Goal: Task Accomplishment & Management: Use online tool/utility

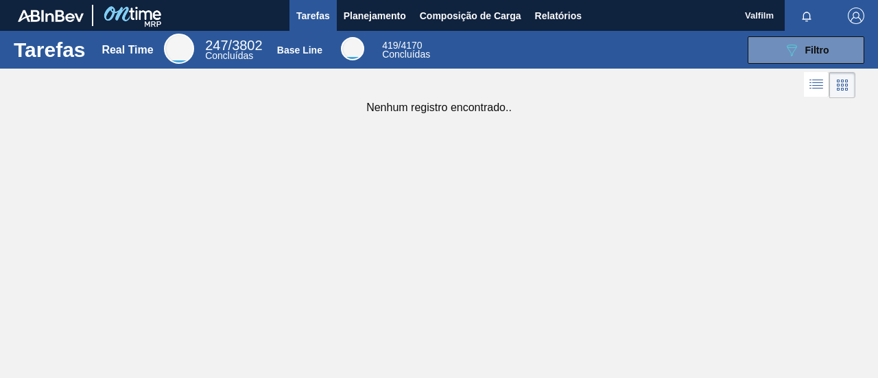
click at [501, 139] on div "Tarefas Real Time 247 / 3802 Concluídas Base Line 419 / 4170 Concluídas 089F7B8…" at bounding box center [439, 174] width 878 height 286
click at [499, 16] on span "Composição de Carga" at bounding box center [471, 16] width 102 height 16
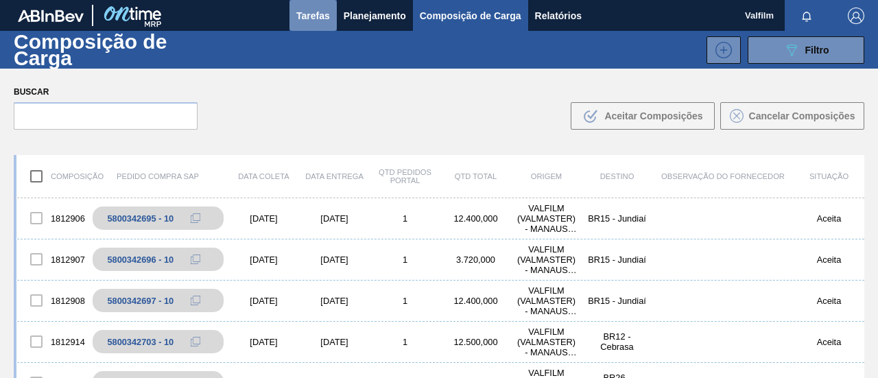
click at [324, 12] on span "Tarefas" at bounding box center [313, 16] width 34 height 16
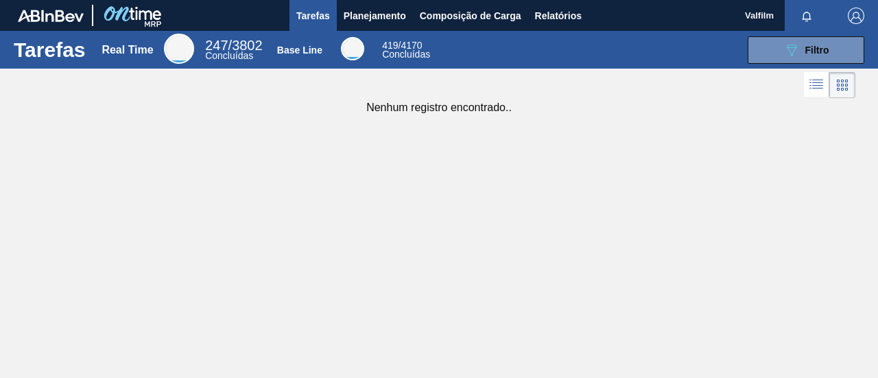
click at [860, 21] on img "button" at bounding box center [856, 16] width 16 height 16
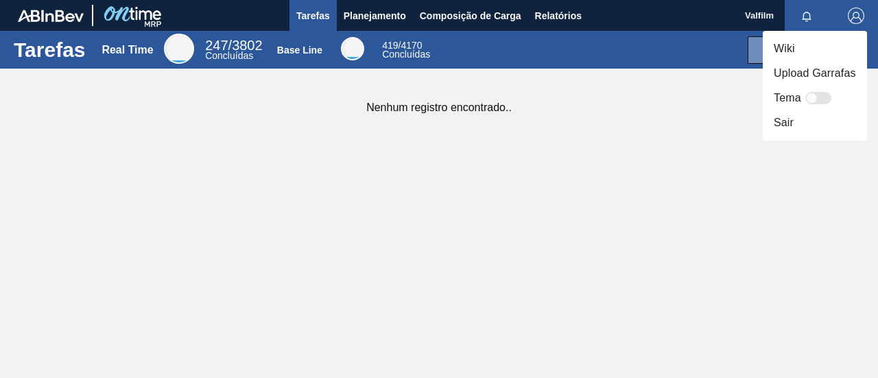
click at [790, 124] on li "Sair" at bounding box center [815, 122] width 104 height 25
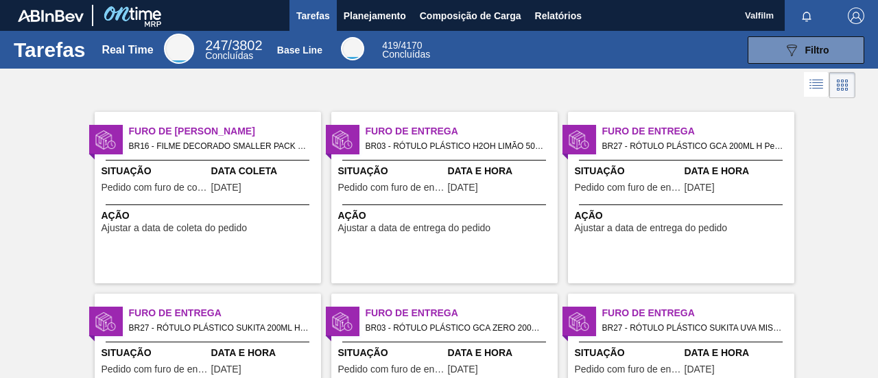
click at [756, 25] on span "Valfilm" at bounding box center [759, 15] width 29 height 31
click at [758, 18] on span "Valfilm" at bounding box center [759, 15] width 29 height 31
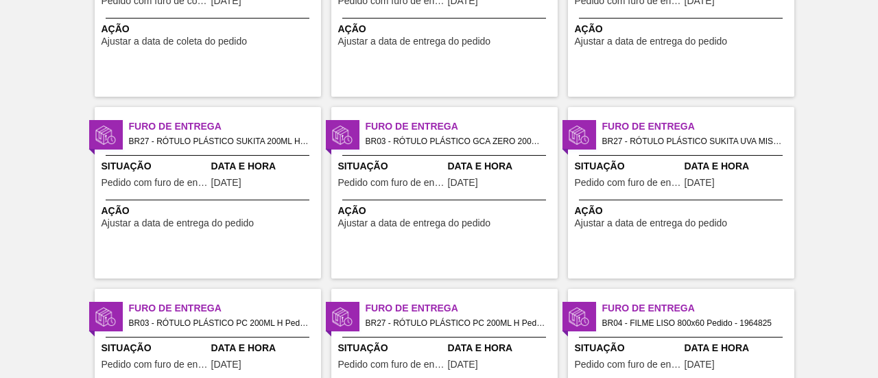
scroll to position [274, 0]
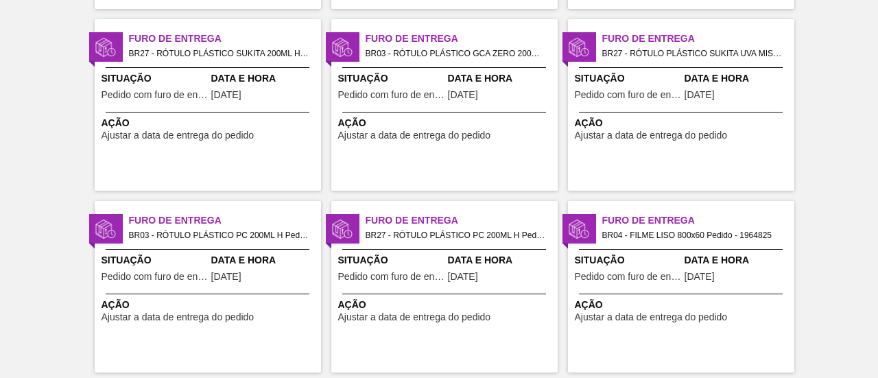
click at [245, 175] on div "Furo de Entrega BR27 - RÓTULO PLÁSTICO SUKITA 200ML H Pedido - 1983271 Situação…" at bounding box center [208, 104] width 226 height 171
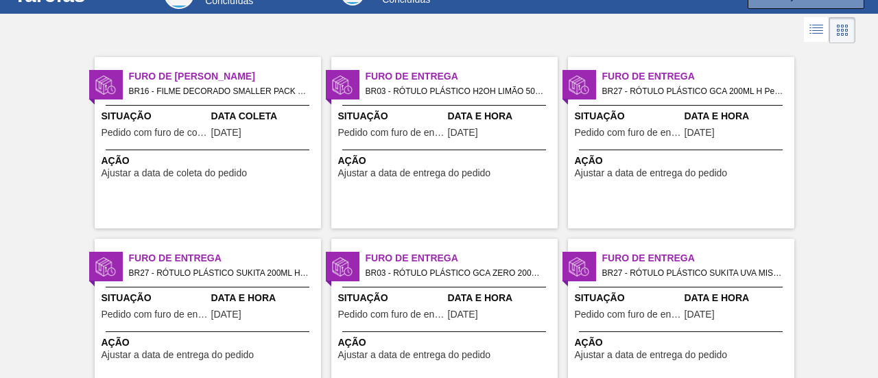
scroll to position [137, 0]
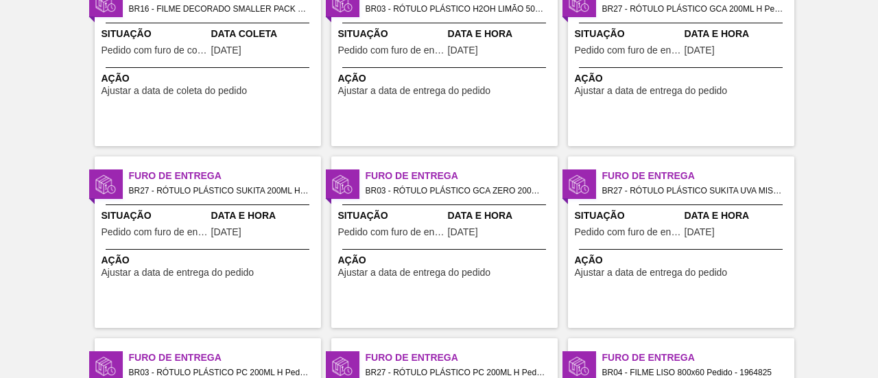
click at [256, 119] on div "Furo de Coleta BR16 - FILME DECORADO SMALLER PACK 269ML Pedido - 1986565 Situaç…" at bounding box center [208, 60] width 226 height 171
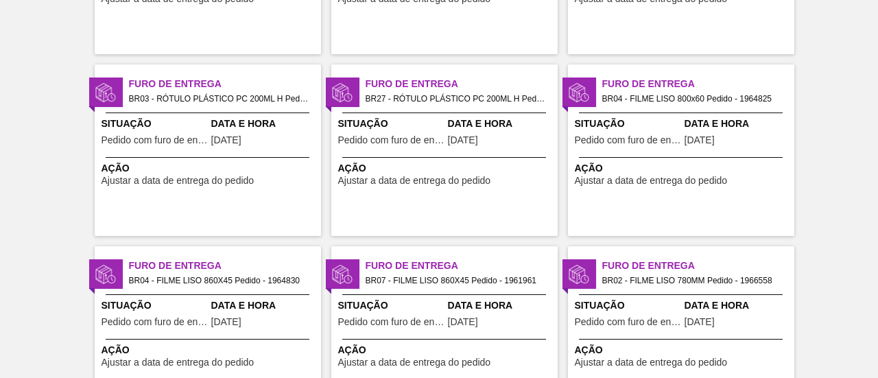
scroll to position [411, 0]
click at [711, 176] on span "Ajustar a data de entrega do pedido" at bounding box center [651, 180] width 153 height 10
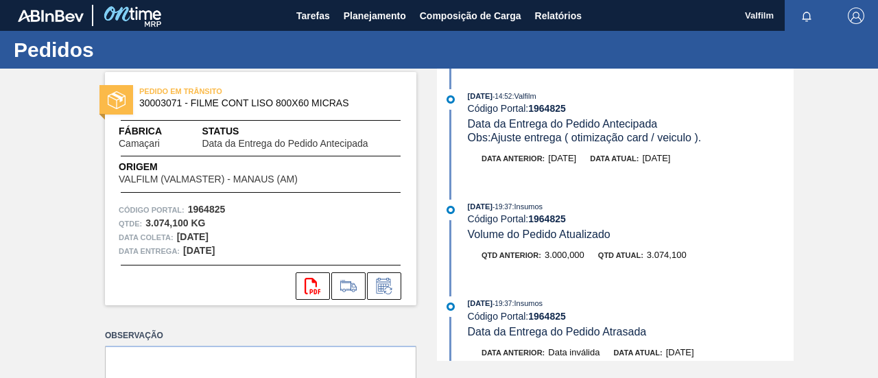
drag, startPoint x: 180, startPoint y: 249, endPoint x: 230, endPoint y: 257, distance: 51.4
click at [230, 257] on div "Data entrega: 11/08/2025" at bounding box center [261, 251] width 284 height 14
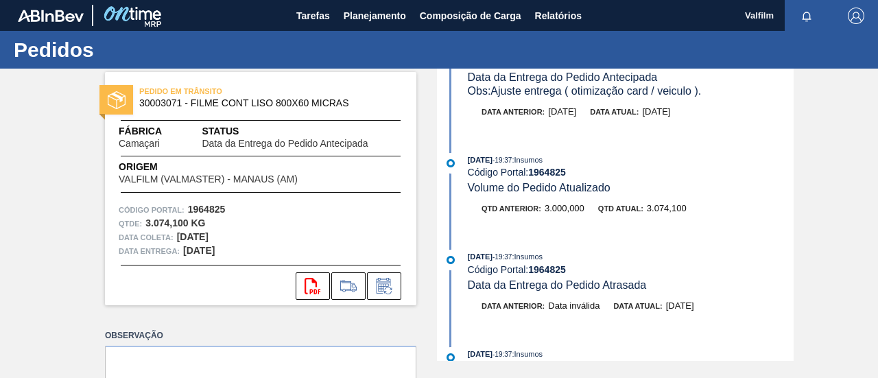
scroll to position [69, 0]
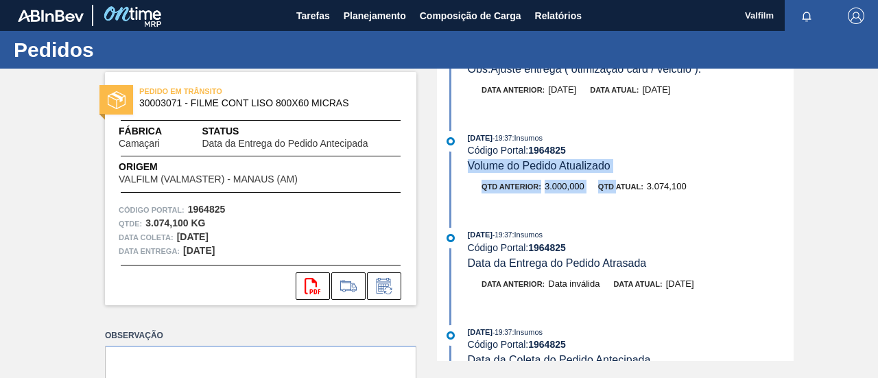
drag, startPoint x: 466, startPoint y: 167, endPoint x: 619, endPoint y: 193, distance: 154.5
click at [617, 188] on div "15/07/2025 - 19:37 : Insumos Código Portal: 1964825 Volume do Pedido Atualizado…" at bounding box center [616, 169] width 353 height 76
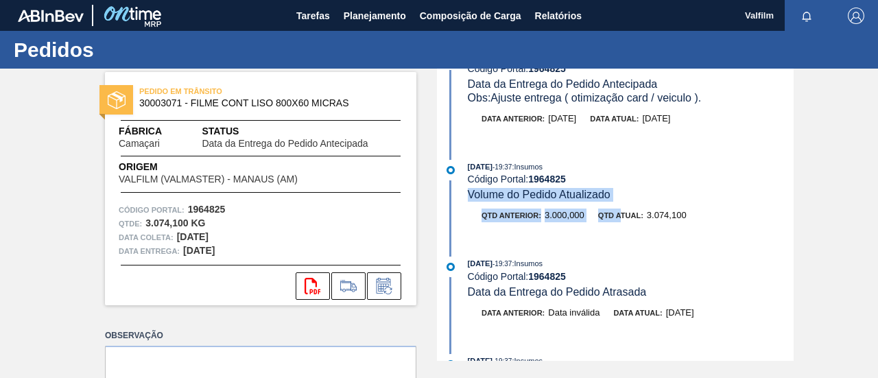
scroll to position [0, 0]
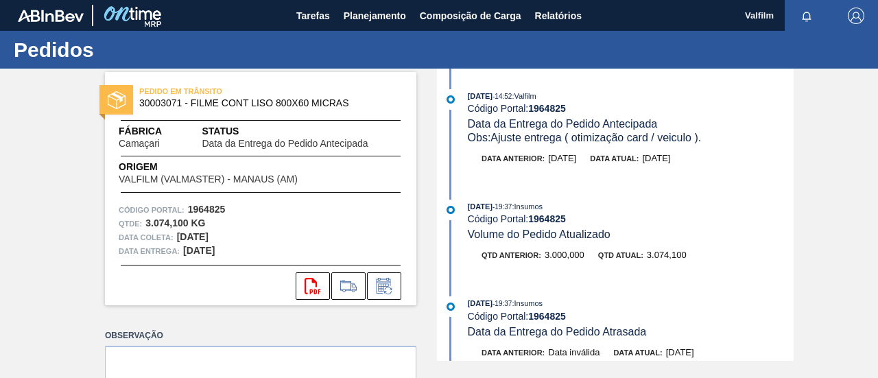
drag, startPoint x: 553, startPoint y: 158, endPoint x: 557, endPoint y: 167, distance: 8.9
click at [553, 160] on span "14/08/2025" at bounding box center [562, 158] width 28 height 10
drag, startPoint x: 480, startPoint y: 158, endPoint x: 716, endPoint y: 160, distance: 235.9
click at [716, 159] on div "Data anterior: 14/08/2025 Data atual: 11/08/2025" at bounding box center [631, 159] width 326 height 14
click at [575, 167] on div "Data anterior: 14/08/2025 Data atual: 11/08/2025" at bounding box center [616, 162] width 353 height 21
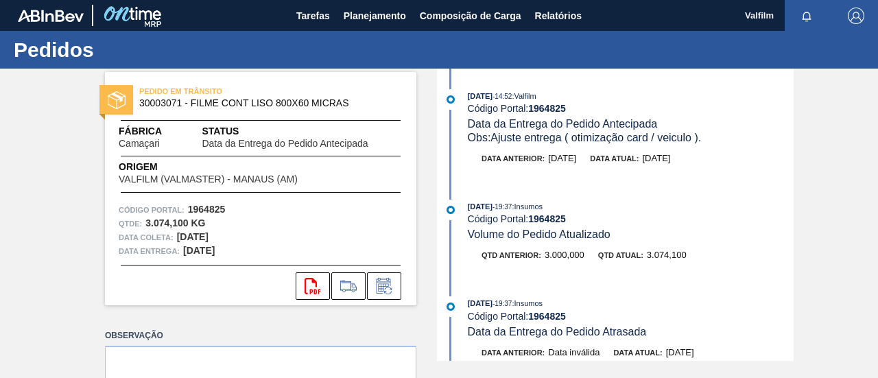
click at [551, 104] on strong "1964825" at bounding box center [547, 108] width 38 height 11
copy strong "1964825"
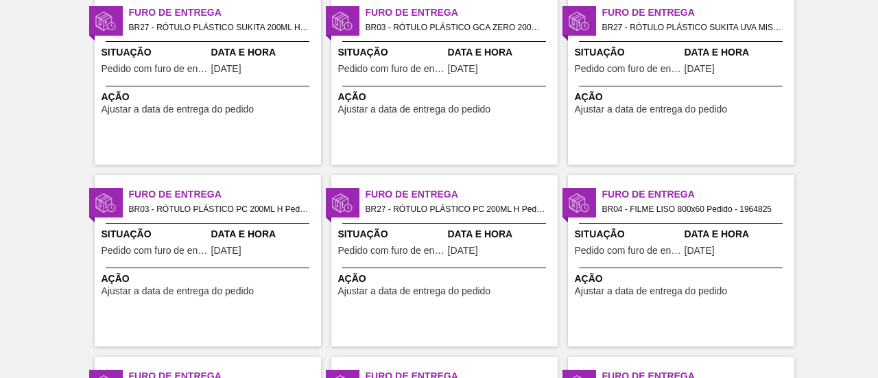
scroll to position [411, 0]
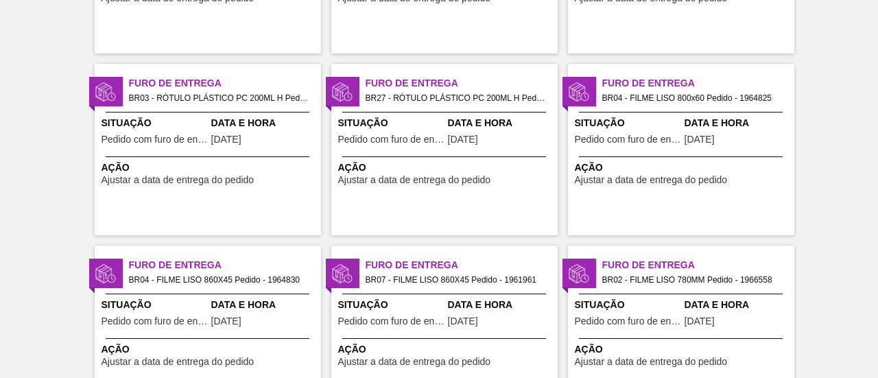
click at [396, 88] on span "Furo de Entrega" at bounding box center [462, 83] width 192 height 14
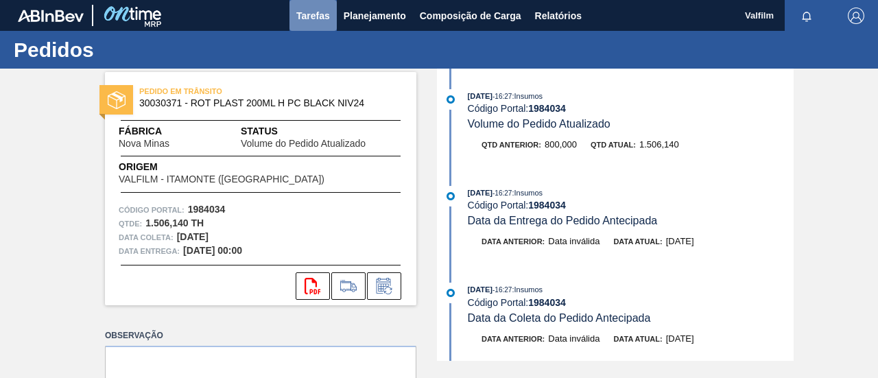
click at [301, 19] on span "Tarefas" at bounding box center [313, 16] width 34 height 16
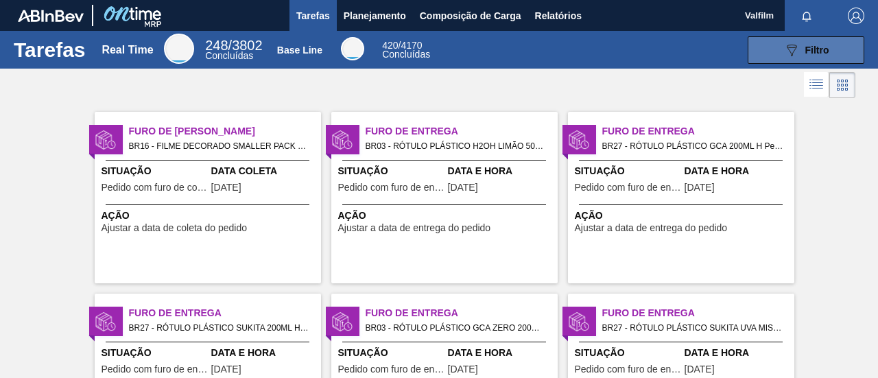
click at [822, 57] on div "089F7B8B-B2A5-4AFE-B5C0-19BA573D28AC Filtro" at bounding box center [806, 50] width 46 height 16
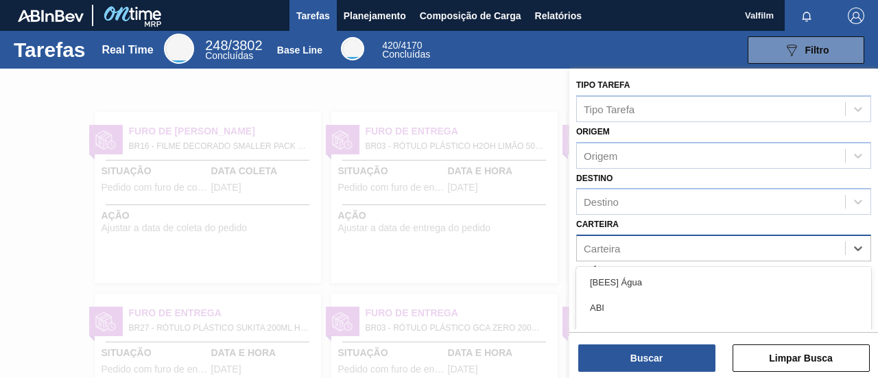
click at [610, 246] on div "Carteira" at bounding box center [602, 249] width 36 height 12
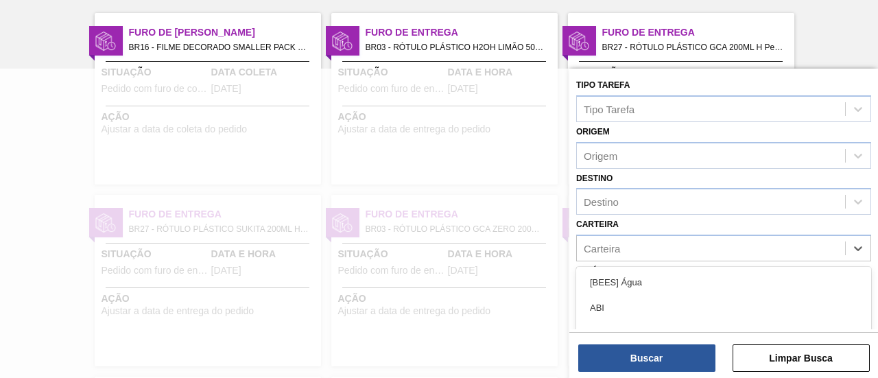
drag, startPoint x: 868, startPoint y: 39, endPoint x: 860, endPoint y: 39, distance: 8.2
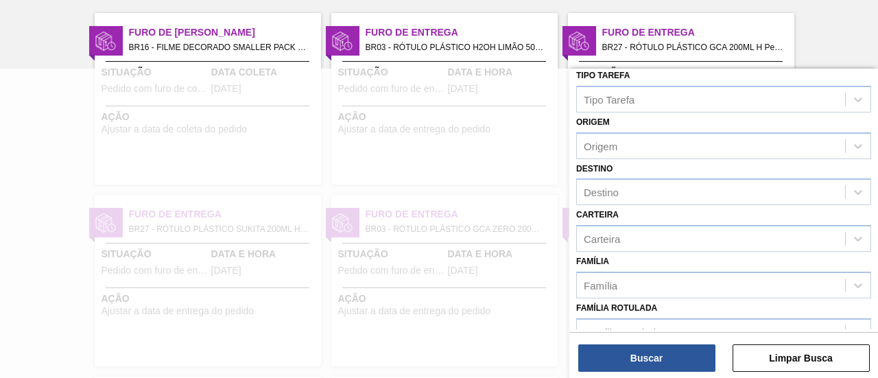
scroll to position [0, 0]
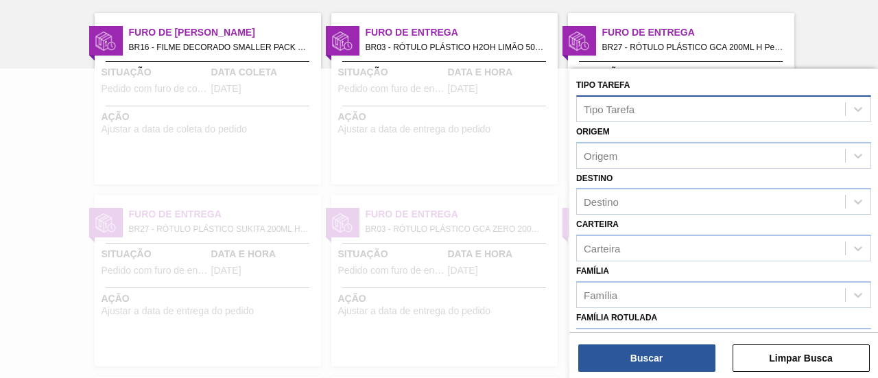
click at [612, 95] on div "Tipo Tarefa" at bounding box center [723, 108] width 295 height 27
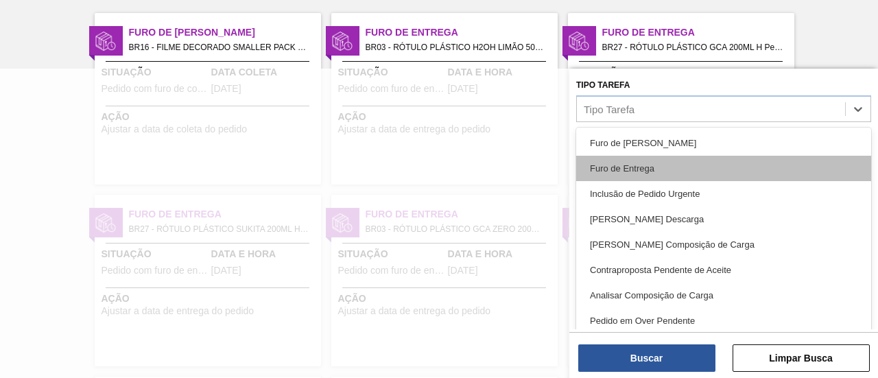
click at [640, 160] on div "Furo de Entrega" at bounding box center [723, 168] width 295 height 25
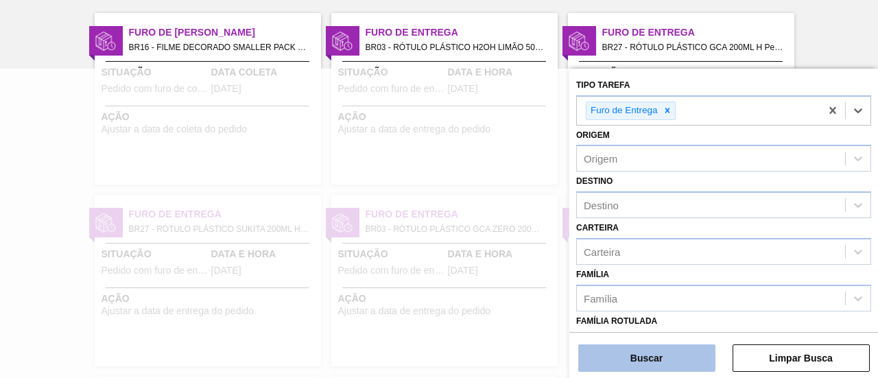
click at [656, 357] on button "Buscar" at bounding box center [646, 357] width 137 height 27
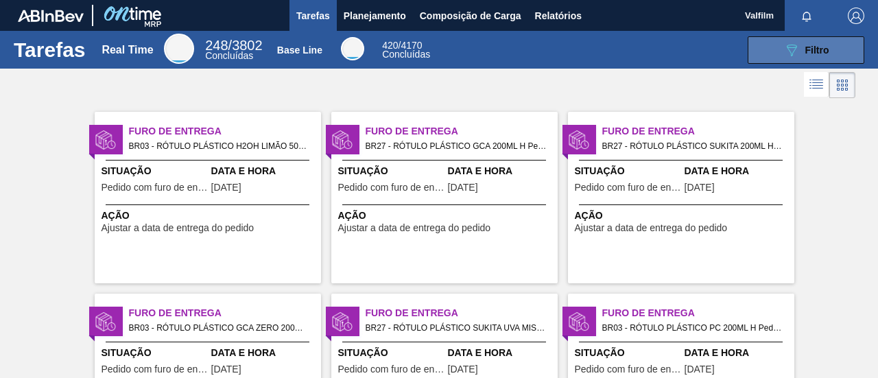
click at [754, 53] on button "089F7B8B-B2A5-4AFE-B5C0-19BA573D28AC Filtro" at bounding box center [806, 49] width 117 height 27
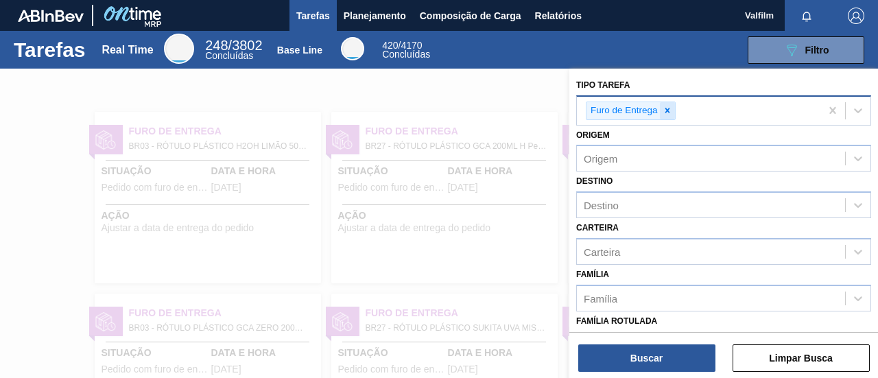
click at [672, 110] on div at bounding box center [667, 110] width 15 height 17
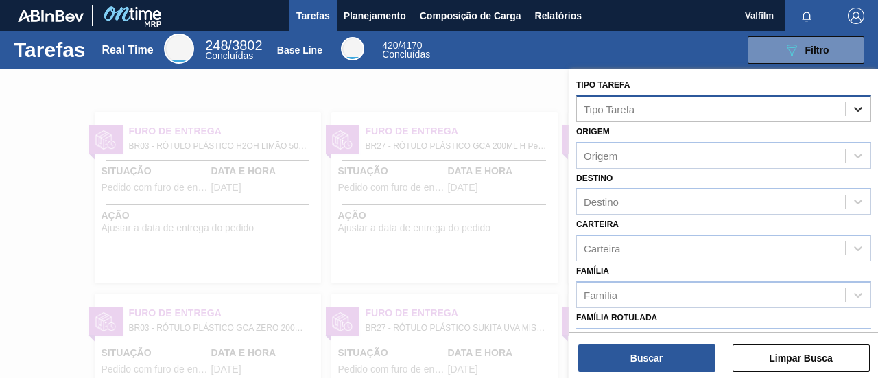
click at [856, 108] on icon at bounding box center [858, 109] width 14 height 14
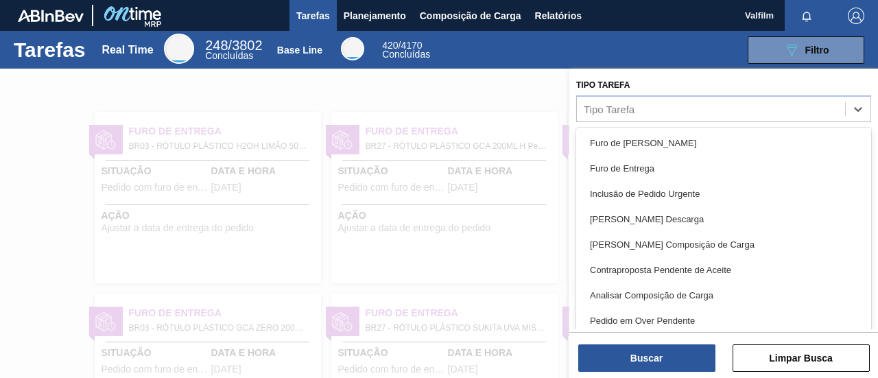
click at [739, 144] on div "Furo de Coleta" at bounding box center [723, 142] width 295 height 25
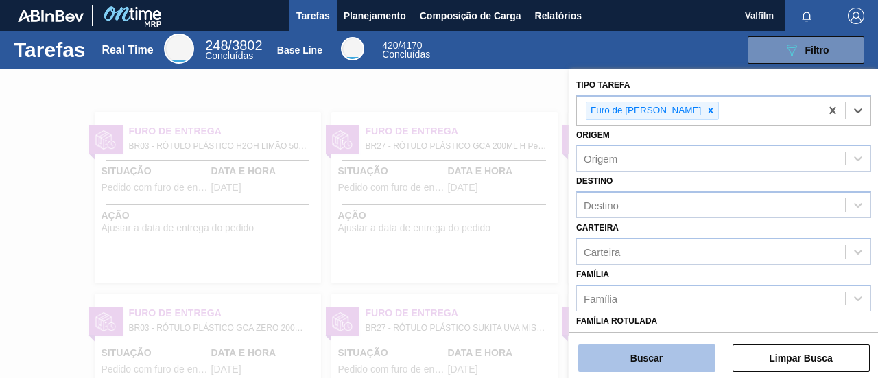
click at [667, 359] on button "Buscar" at bounding box center [646, 357] width 137 height 27
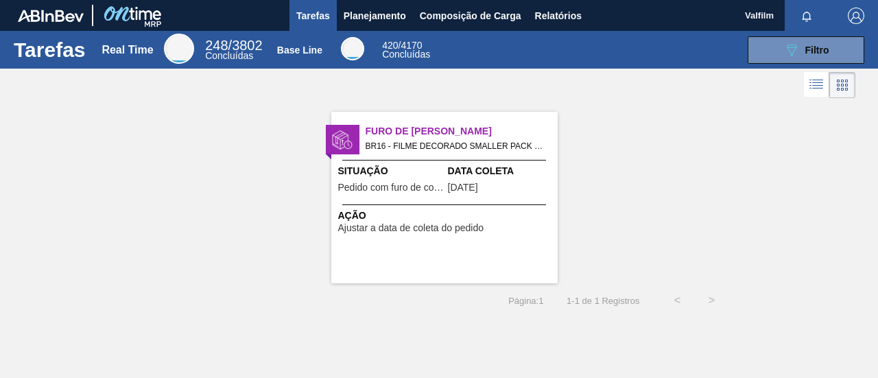
click at [503, 265] on div "Furo de Coleta BR16 - FILME DECORADO SMALLER PACK 269ML Pedido - 1986565 Situaç…" at bounding box center [444, 197] width 226 height 171
click at [760, 35] on div "Tarefas Real Time 248 / 3802 Concluídas Base Line 420 / 4170 Concluídas 089F7B8…" at bounding box center [439, 50] width 878 height 38
drag, startPoint x: 772, startPoint y: 53, endPoint x: 764, endPoint y: 72, distance: 20.9
click at [772, 53] on button "089F7B8B-B2A5-4AFE-B5C0-19BA573D28AC Filtro" at bounding box center [806, 49] width 117 height 27
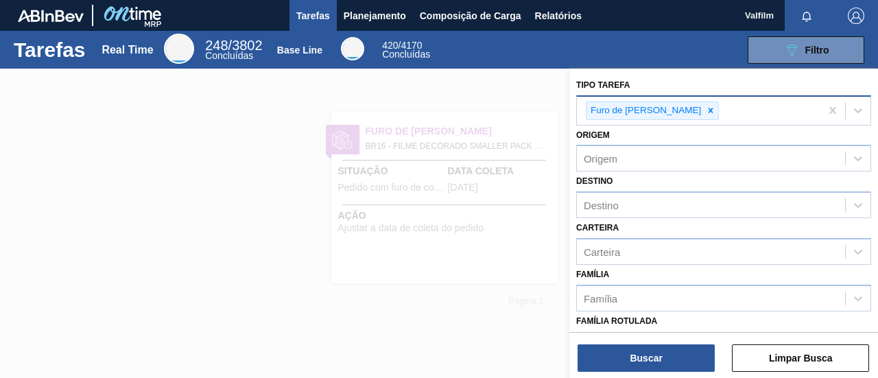
click at [706, 110] on icon at bounding box center [711, 111] width 10 height 10
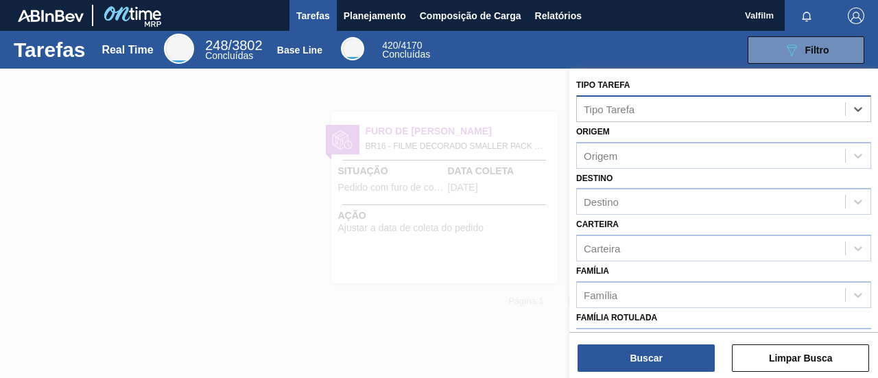
click at [659, 110] on div "Tipo Tarefa" at bounding box center [711, 109] width 268 height 20
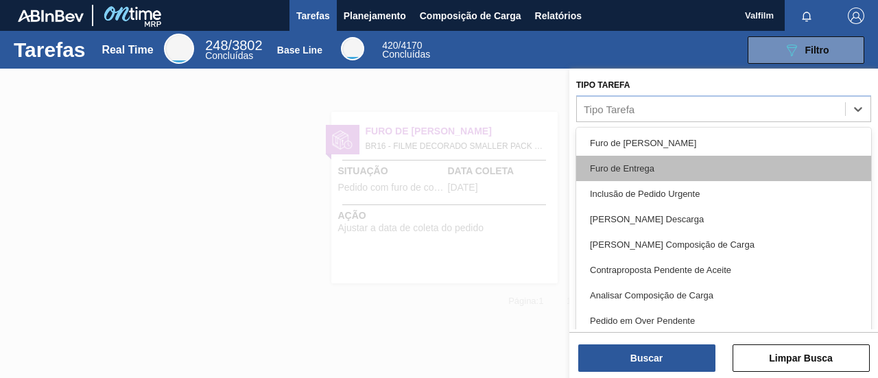
click at [655, 178] on div "Furo de Entrega" at bounding box center [723, 168] width 295 height 25
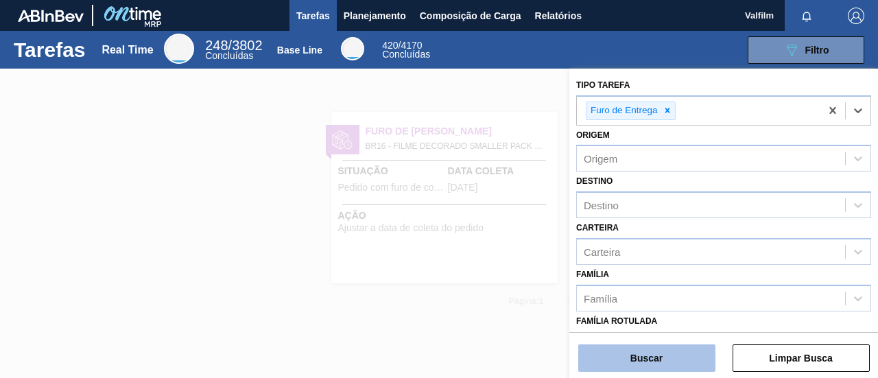
click at [637, 356] on button "Buscar" at bounding box center [646, 357] width 137 height 27
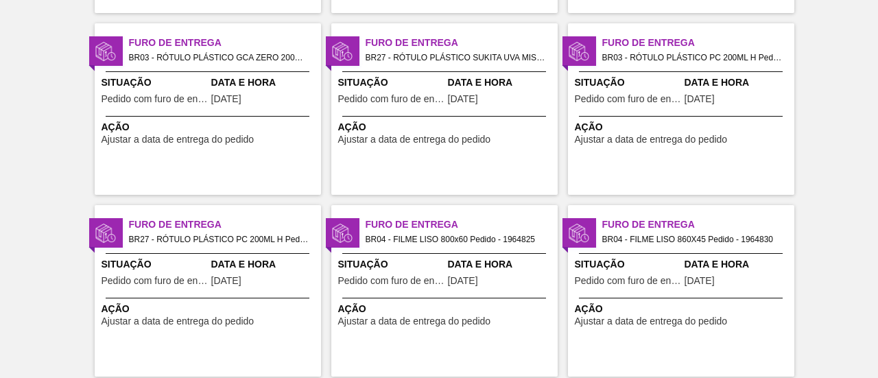
scroll to position [274, 0]
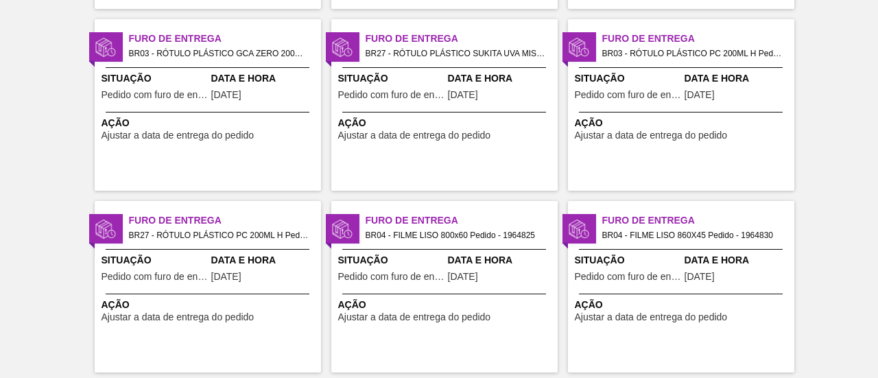
click at [459, 256] on span "Data e Hora" at bounding box center [501, 260] width 106 height 14
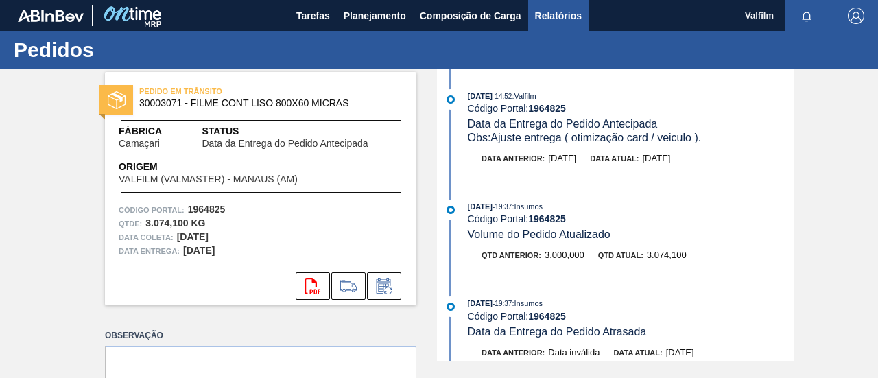
drag, startPoint x: 553, startPoint y: 8, endPoint x: 562, endPoint y: 23, distance: 18.5
click at [553, 8] on span "Relatórios" at bounding box center [558, 16] width 47 height 16
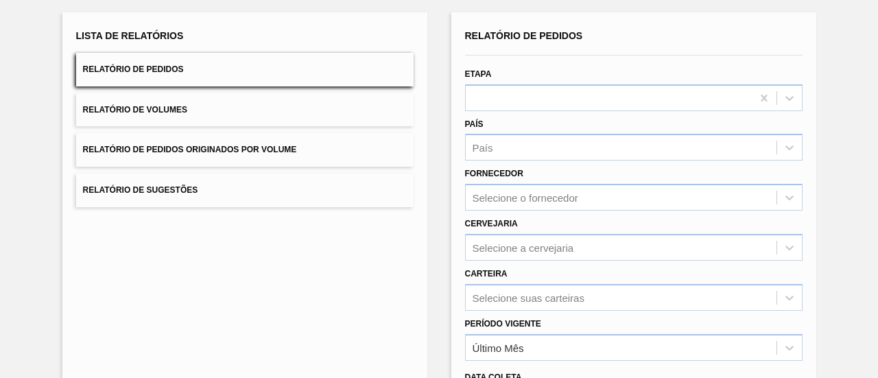
scroll to position [206, 0]
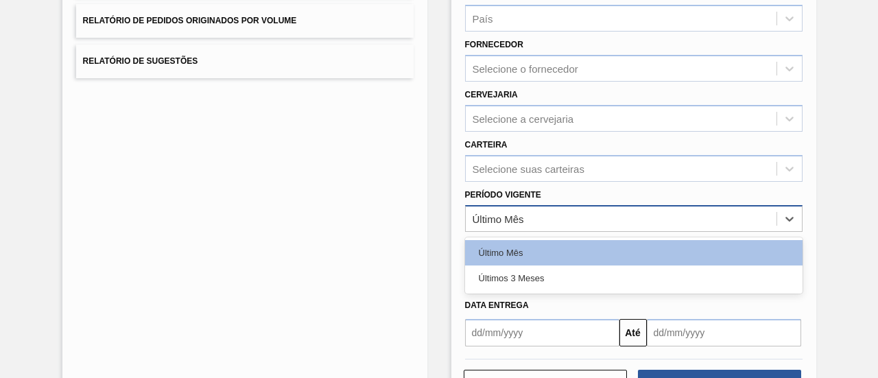
click at [613, 215] on div "Último Mês" at bounding box center [621, 218] width 311 height 20
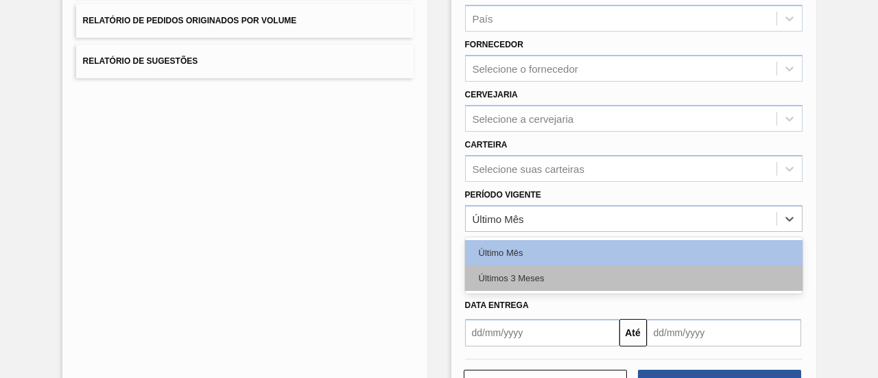
click at [619, 283] on div "Últimos 3 Meses" at bounding box center [633, 277] width 337 height 25
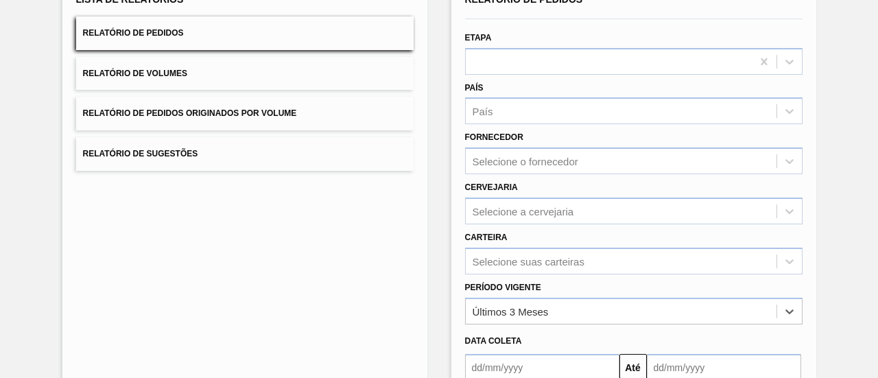
scroll to position [255, 0]
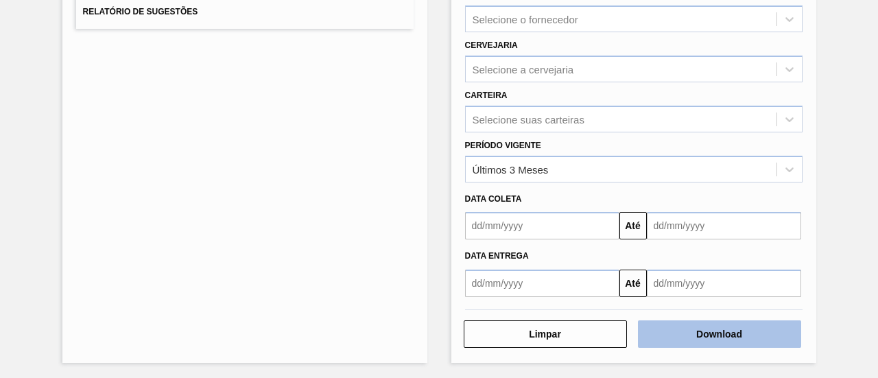
click at [696, 331] on button "Download" at bounding box center [719, 333] width 163 height 27
